Goal: Navigation & Orientation: Go to known website

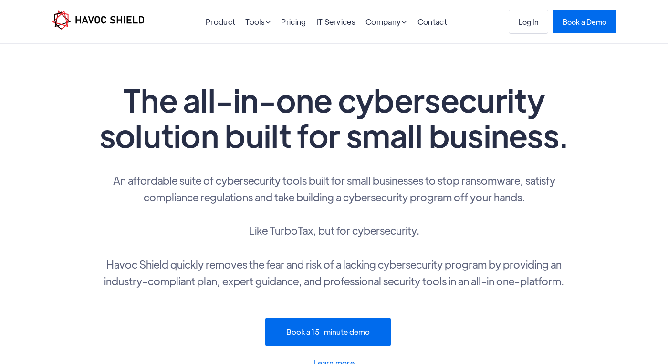
click at [110, 20] on img "home" at bounding box center [98, 19] width 92 height 19
